Goal: Transaction & Acquisition: Obtain resource

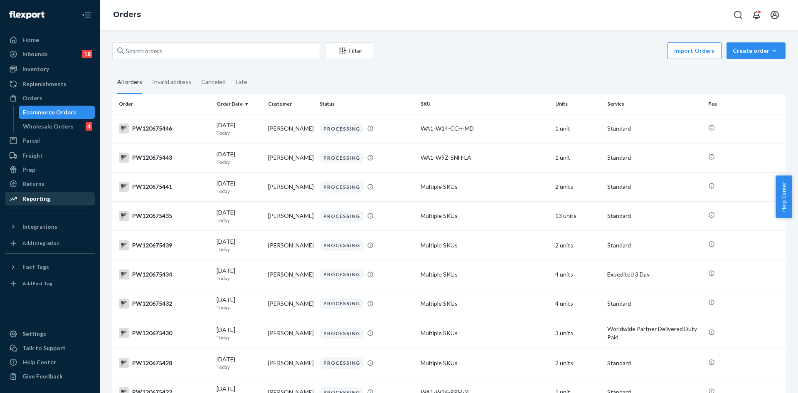
click at [36, 195] on div "Reporting" at bounding box center [36, 198] width 28 height 8
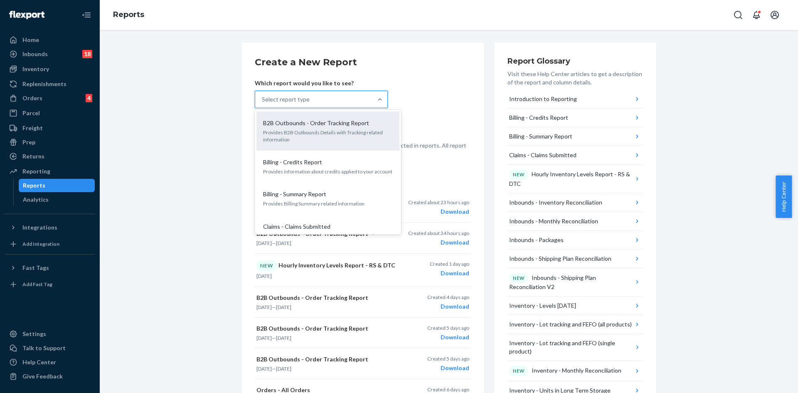
click at [353, 133] on p "Provides B2B Outbounds Details with Tracking related information" at bounding box center [328, 136] width 130 height 14
click at [263, 103] on input "option B2B Outbounds - Order Tracking Report focused, 1 of 32. 32 results avail…" at bounding box center [262, 99] width 1 height 8
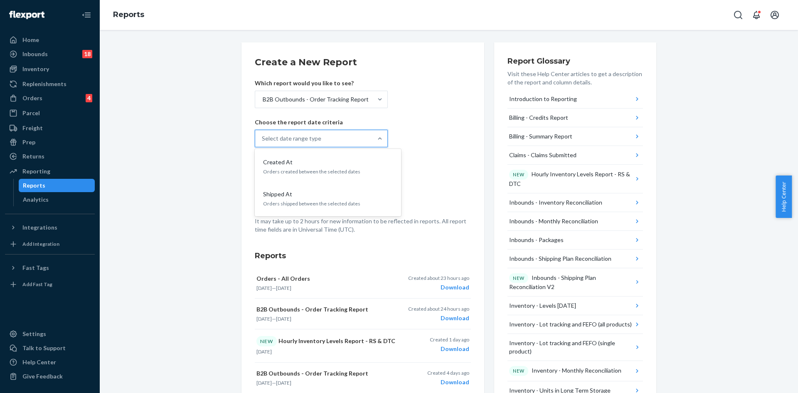
click at [309, 143] on div "Select date range type" at bounding box center [313, 138] width 117 height 17
click at [263, 142] on input "option Created At focused, 1 of 2. 2 results available. Use Up and Down to choo…" at bounding box center [262, 138] width 1 height 8
click at [309, 163] on div "Created At" at bounding box center [326, 162] width 133 height 8
click at [263, 142] on input "option Created At focused, 1 of 2. 2 results available. Use Up and Down to choo…" at bounding box center [262, 138] width 1 height 8
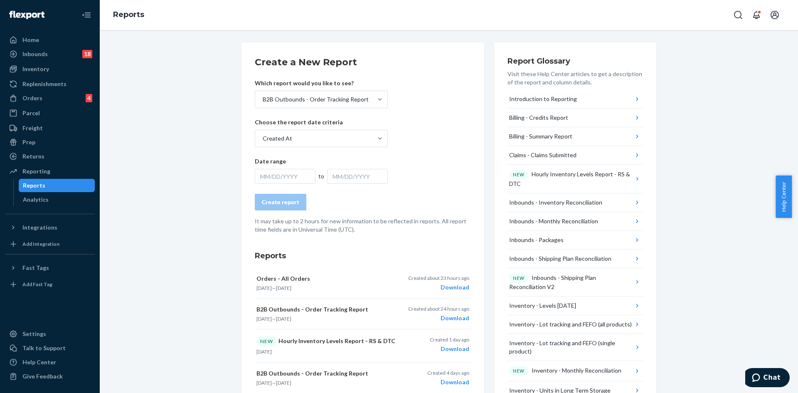
click at [294, 174] on div "MM/DD/YYYY" at bounding box center [285, 176] width 61 height 15
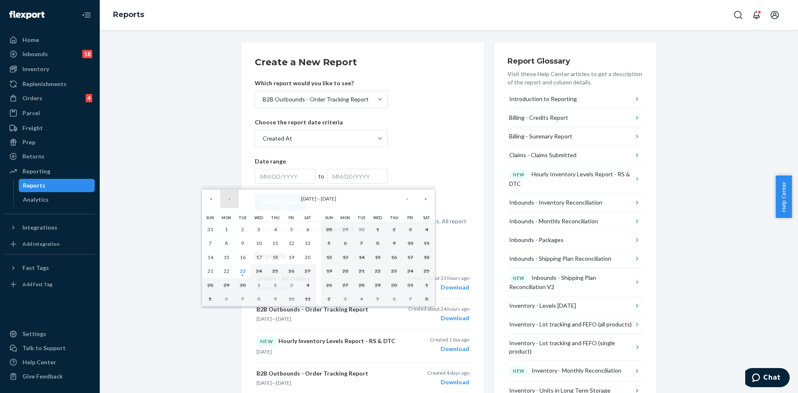
click at [231, 203] on button "‹" at bounding box center [229, 198] width 18 height 18
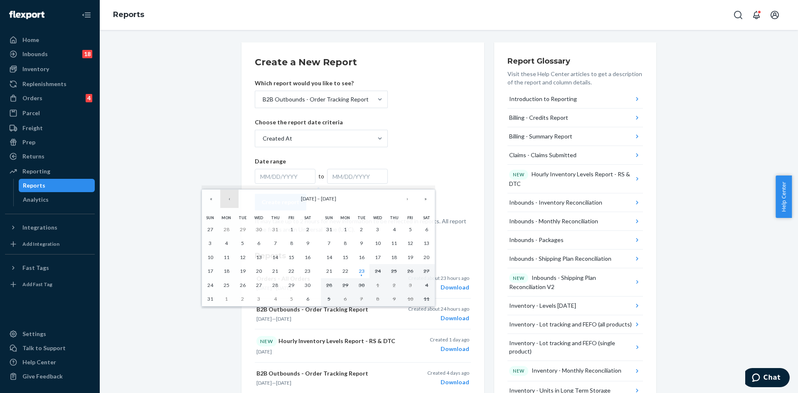
click at [230, 204] on button "‹" at bounding box center [229, 198] width 18 height 18
click at [242, 228] on abbr "1" at bounding box center [242, 229] width 3 height 6
click at [408, 201] on button "›" at bounding box center [407, 198] width 18 height 18
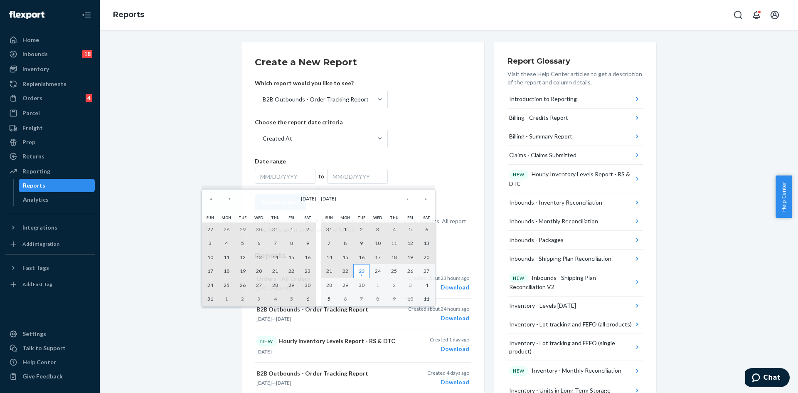
click at [359, 273] on abbr "23" at bounding box center [362, 271] width 6 height 6
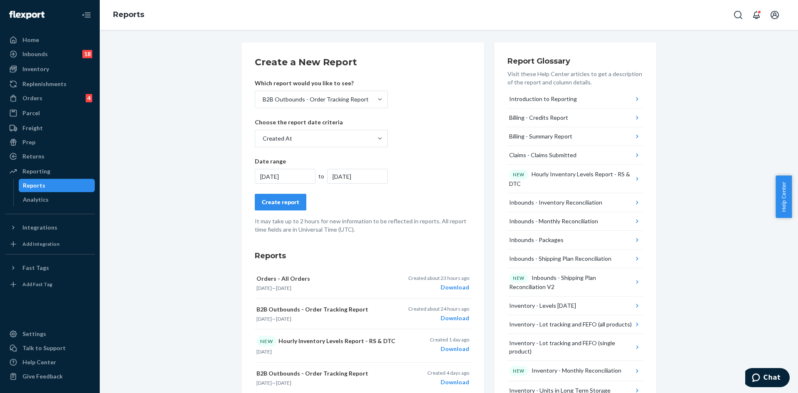
click at [287, 206] on div "Create report" at bounding box center [280, 202] width 37 height 8
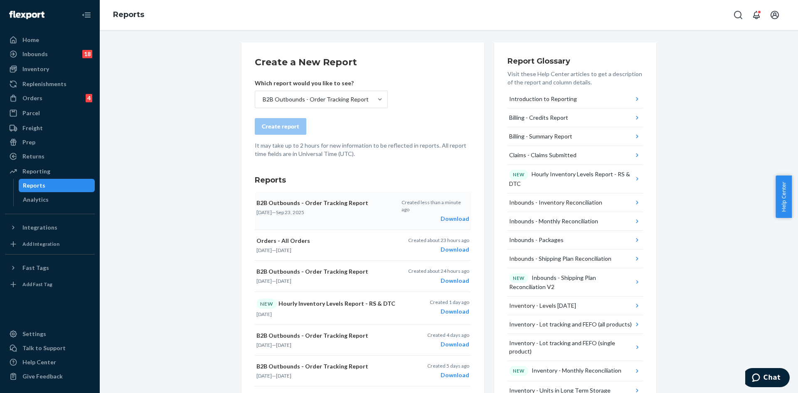
click at [451, 214] on div "Download" at bounding box center [435, 218] width 68 height 8
